Goal: Navigation & Orientation: Find specific page/section

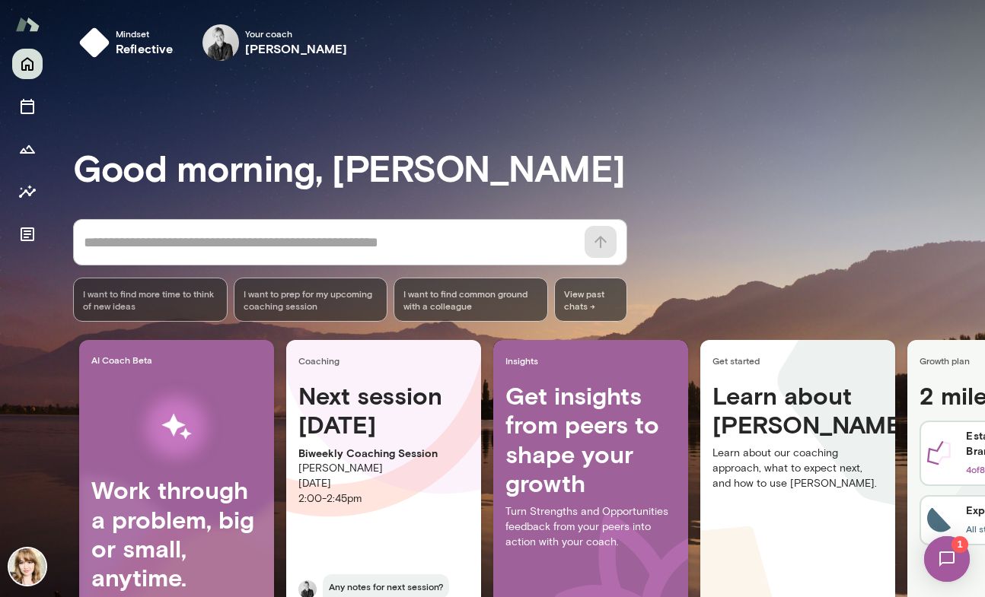
scroll to position [0, 165]
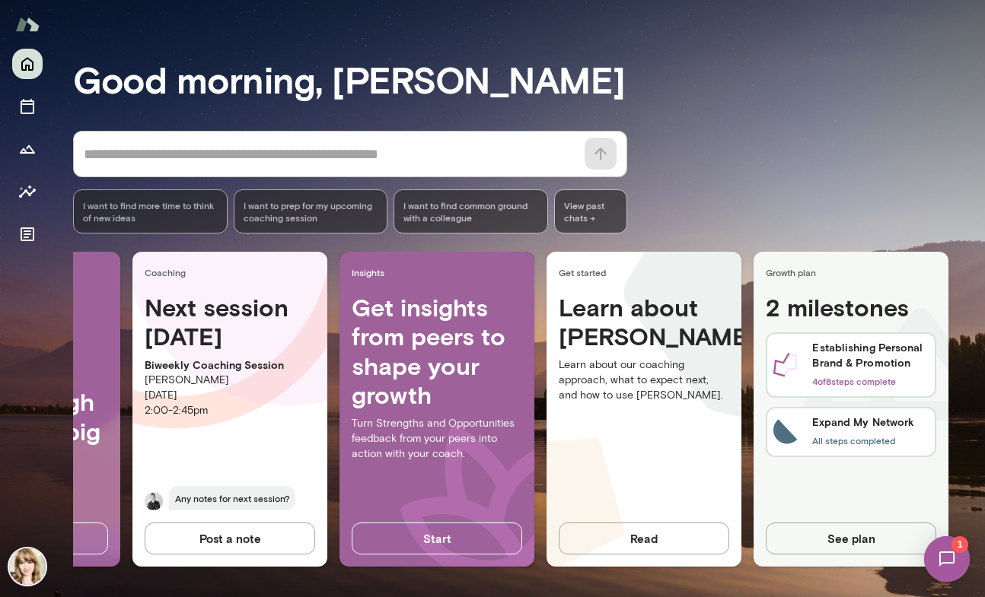
drag, startPoint x: 982, startPoint y: 162, endPoint x: 973, endPoint y: 197, distance: 36.0
click at [973, 197] on div at bounding box center [492, 199] width 985 height 398
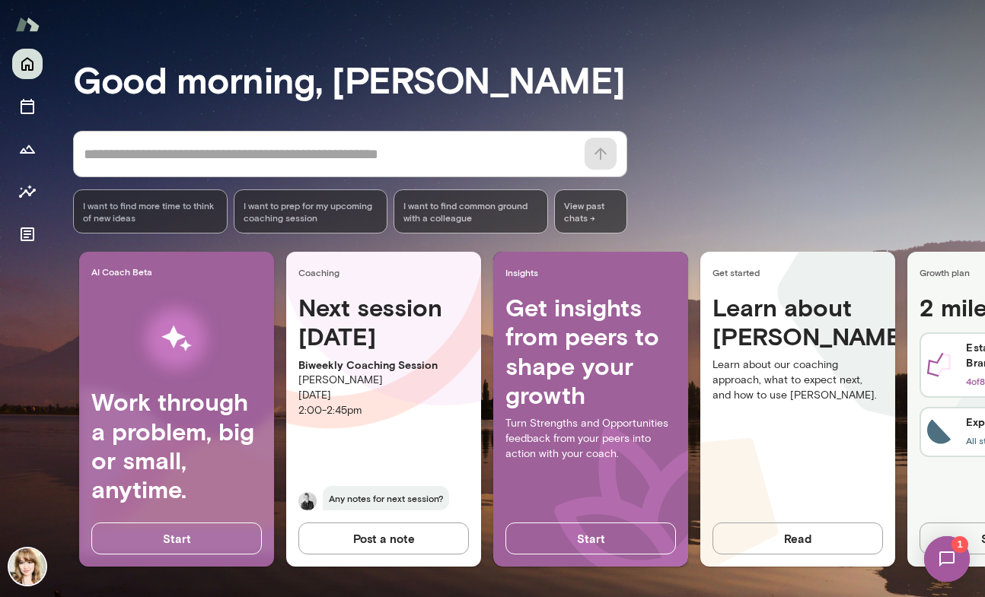
scroll to position [0, 1]
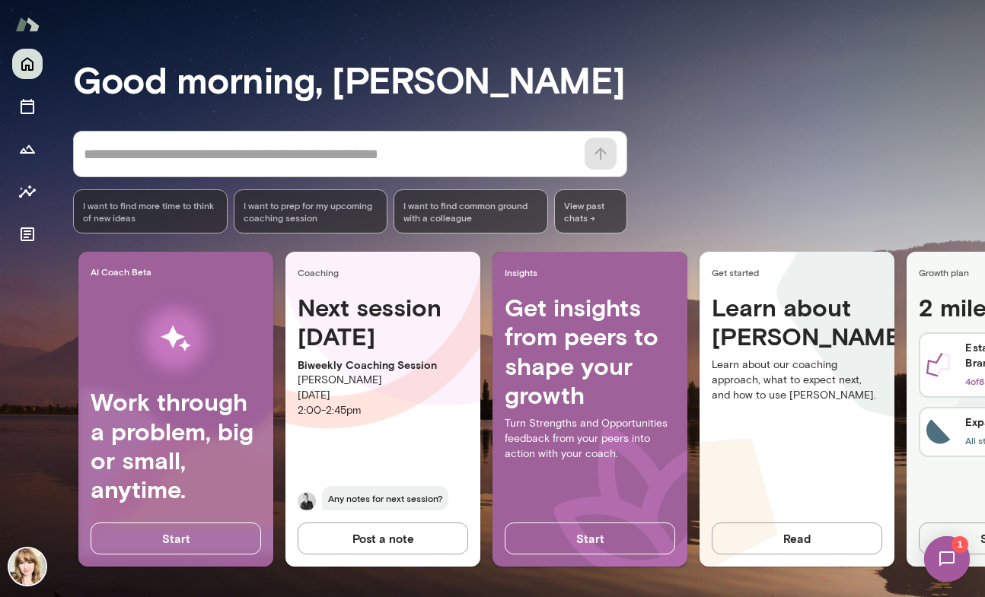
drag, startPoint x: 979, startPoint y: 219, endPoint x: 979, endPoint y: 243, distance: 23.6
click at [979, 243] on div at bounding box center [492, 199] width 985 height 398
drag, startPoint x: 981, startPoint y: 247, endPoint x: 976, endPoint y: 110, distance: 137.8
click at [976, 110] on div at bounding box center [492, 199] width 985 height 398
click at [23, 107] on icon "Sessions" at bounding box center [27, 106] width 18 height 18
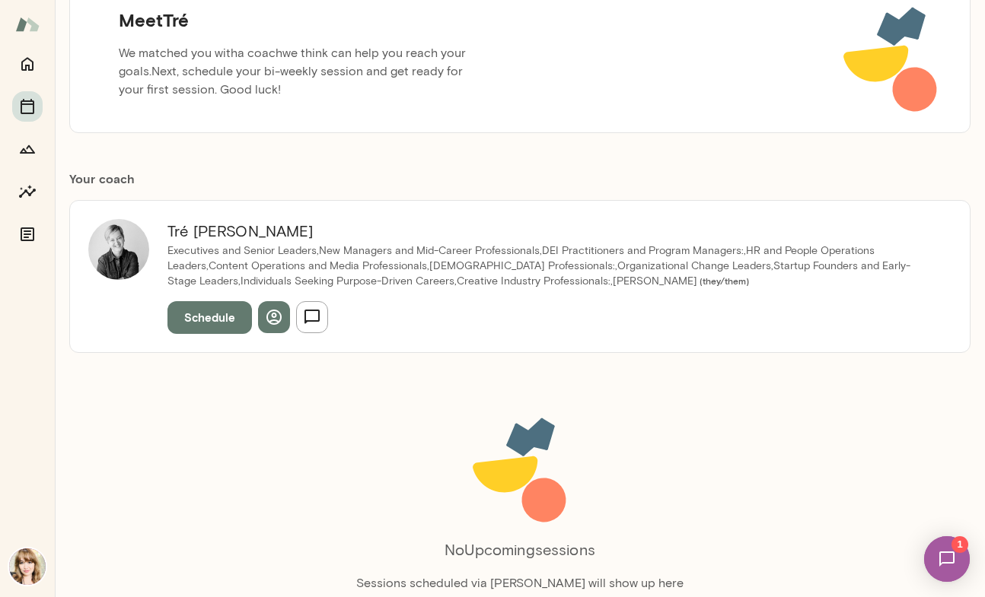
scroll to position [195, 0]
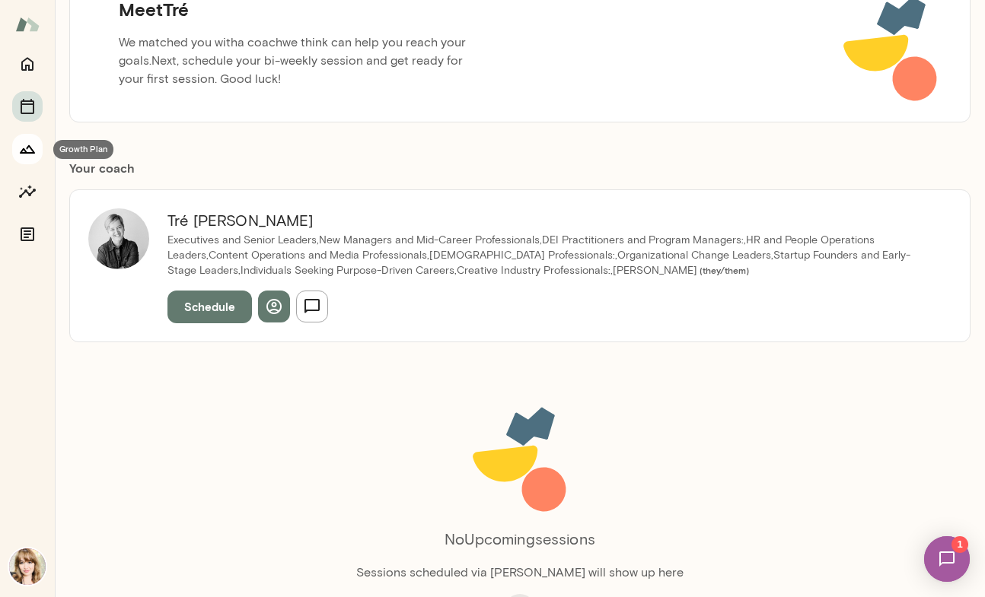
click at [30, 163] on button "Growth Plan" at bounding box center [27, 149] width 30 height 30
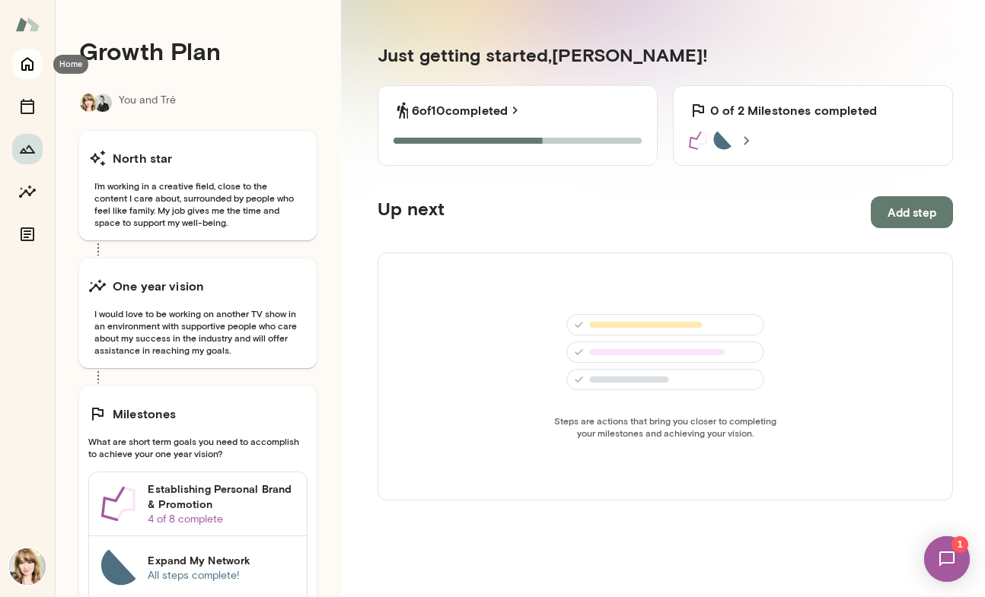
click at [27, 71] on icon "Home" at bounding box center [27, 64] width 18 height 18
